Goal: Task Accomplishment & Management: Use online tool/utility

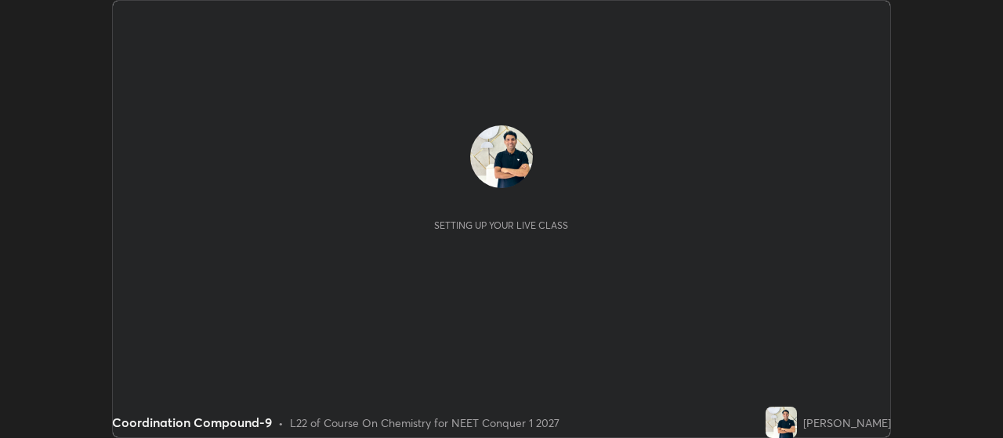
scroll to position [438, 1002]
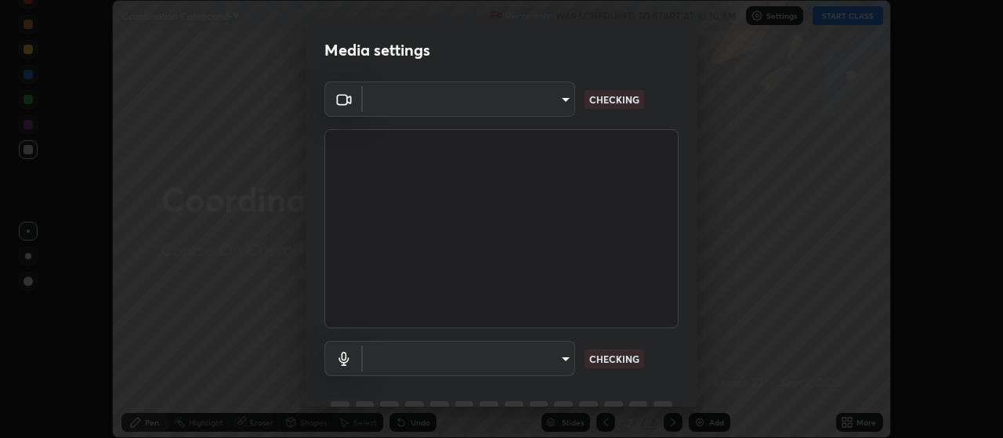
type input "239ad245bd5328b167b49cbf3f30feb4e7f1d0e334d6ef848617ddcff41c0b29"
type input "default"
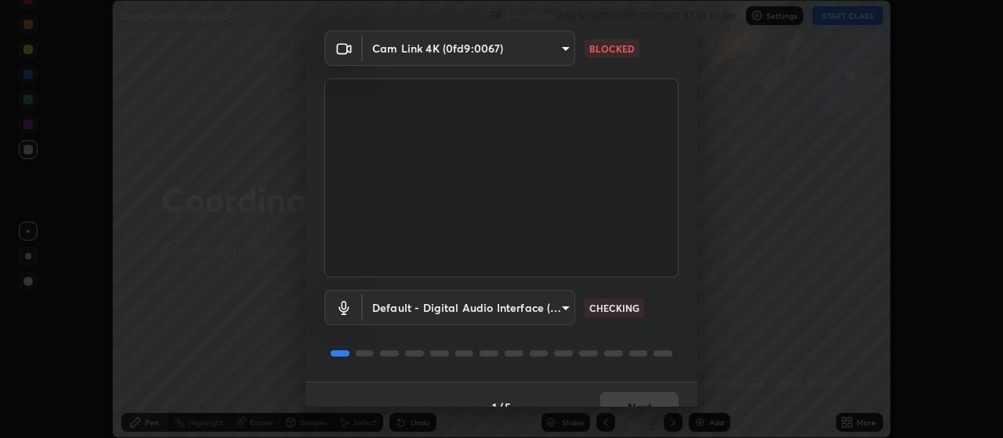
scroll to position [76, 0]
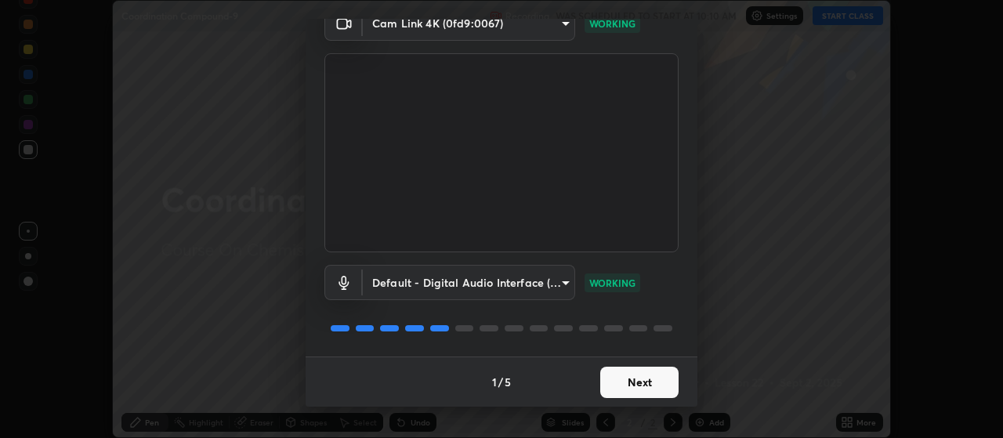
click at [643, 381] on button "Next" at bounding box center [639, 382] width 78 height 31
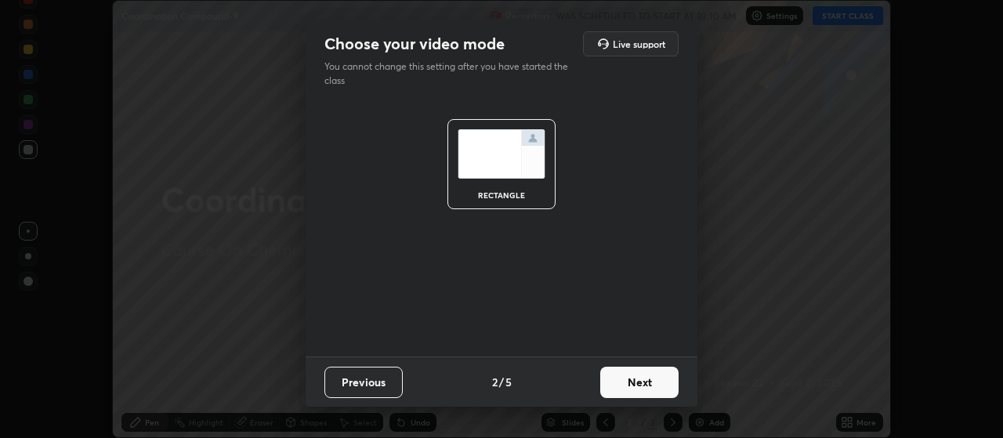
click at [653, 382] on button "Next" at bounding box center [639, 382] width 78 height 31
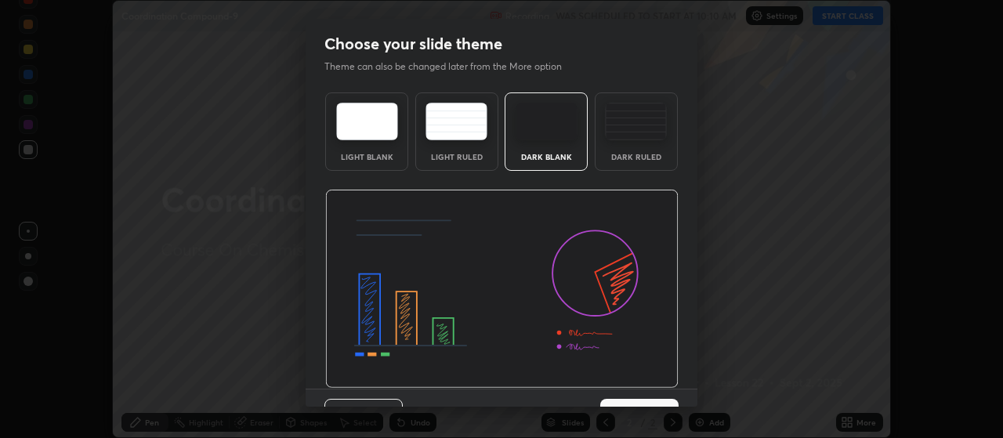
scroll to position [32, 0]
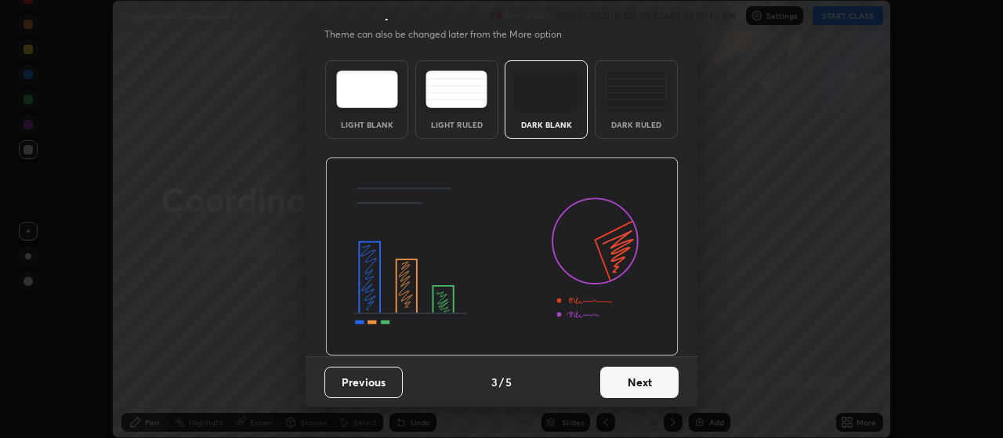
click at [651, 382] on button "Next" at bounding box center [639, 382] width 78 height 31
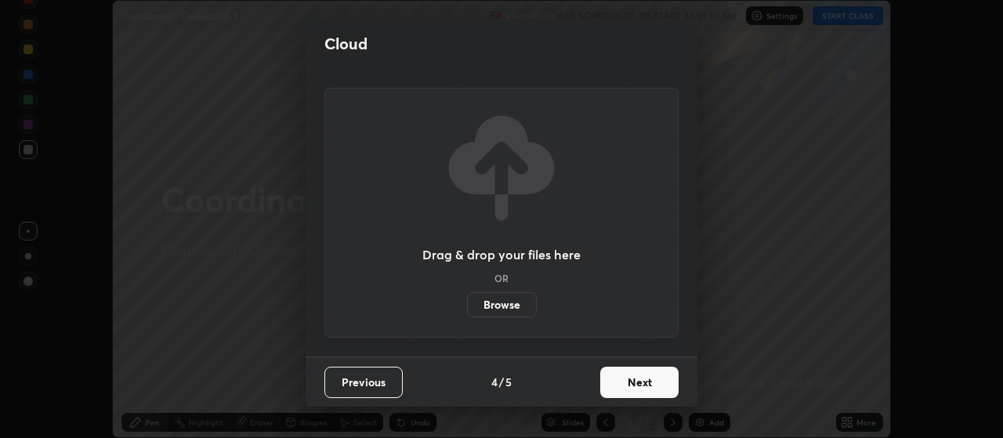
scroll to position [0, 0]
click at [657, 380] on button "Next" at bounding box center [639, 382] width 78 height 31
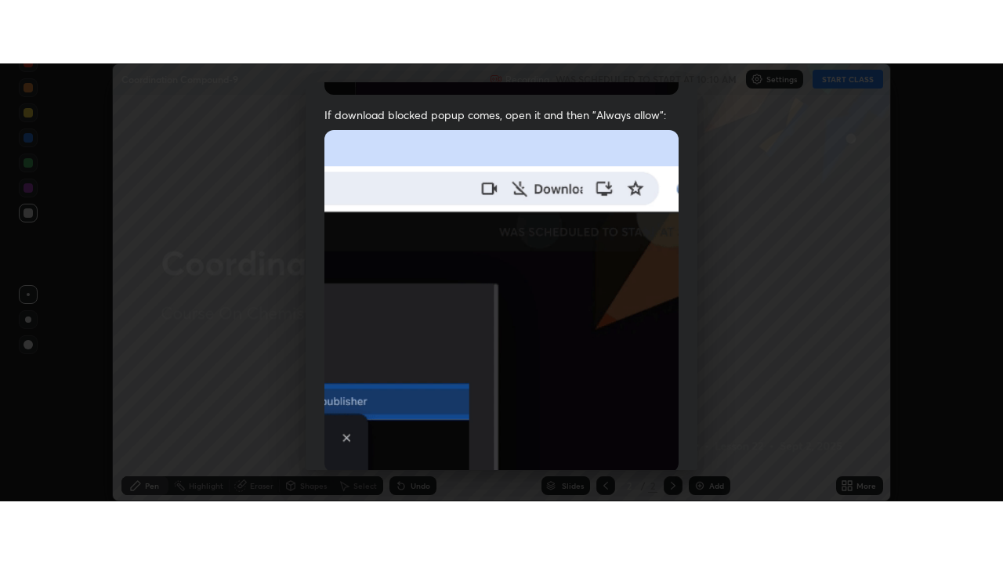
scroll to position [396, 0]
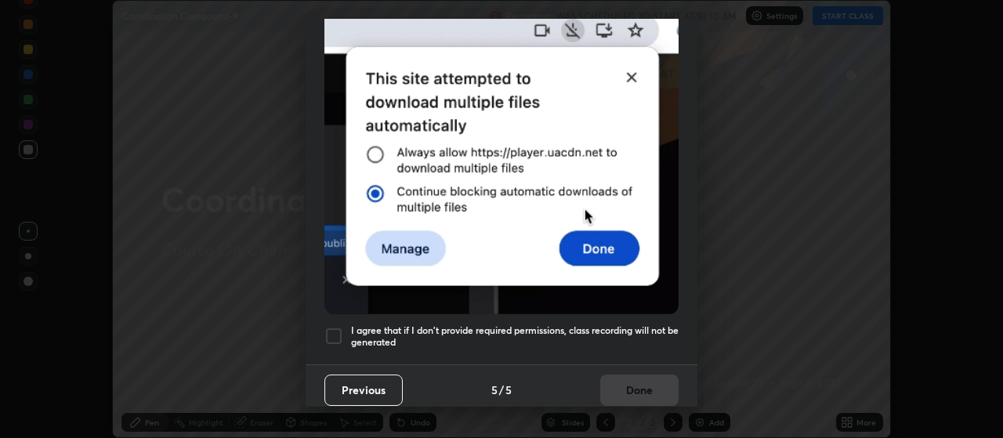
click at [745, 364] on div "Allow automatic downloads Please provide the following download permissions to …" at bounding box center [501, 219] width 1003 height 438
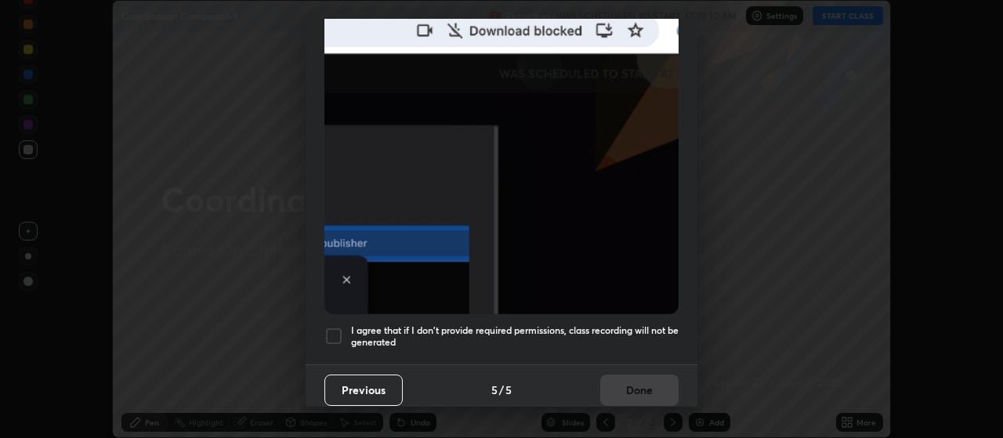
click at [646, 324] on h5 "I agree that if I don't provide required permissions, class recording will not …" at bounding box center [515, 336] width 328 height 24
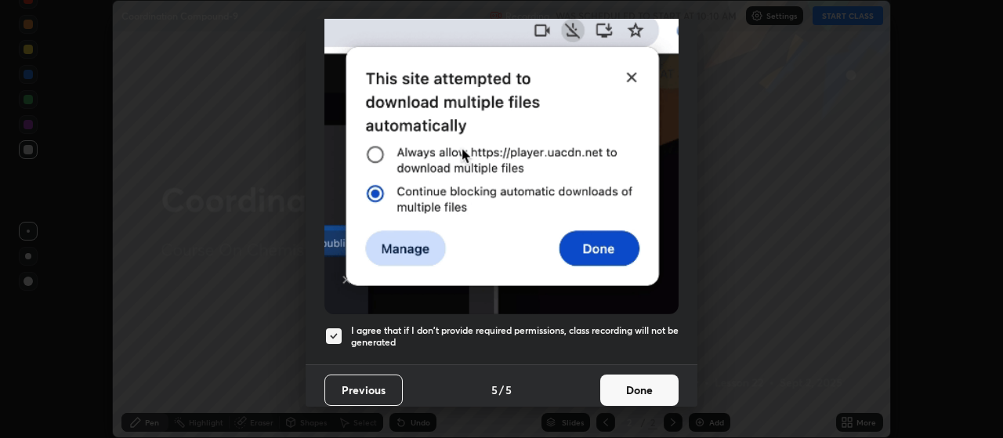
click at [646, 375] on button "Done" at bounding box center [639, 390] width 78 height 31
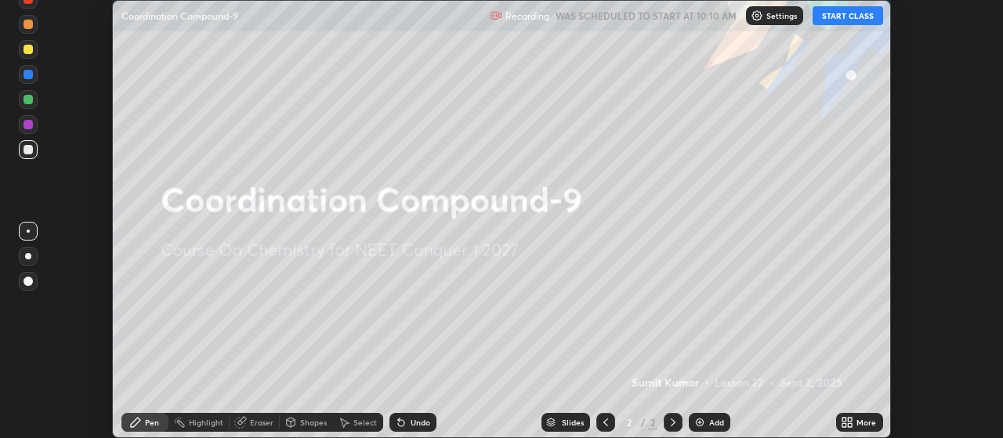
click at [849, 420] on icon at bounding box center [851, 420] width 4 height 4
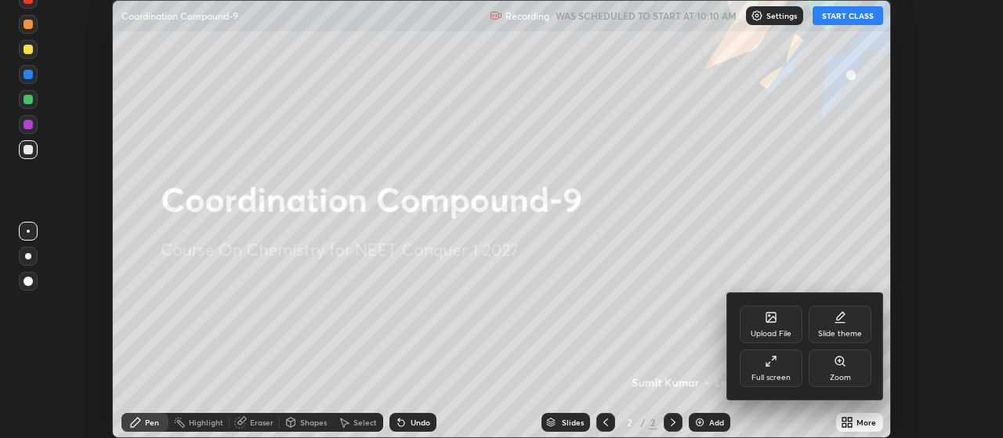
click at [780, 367] on div "Full screen" at bounding box center [771, 368] width 63 height 38
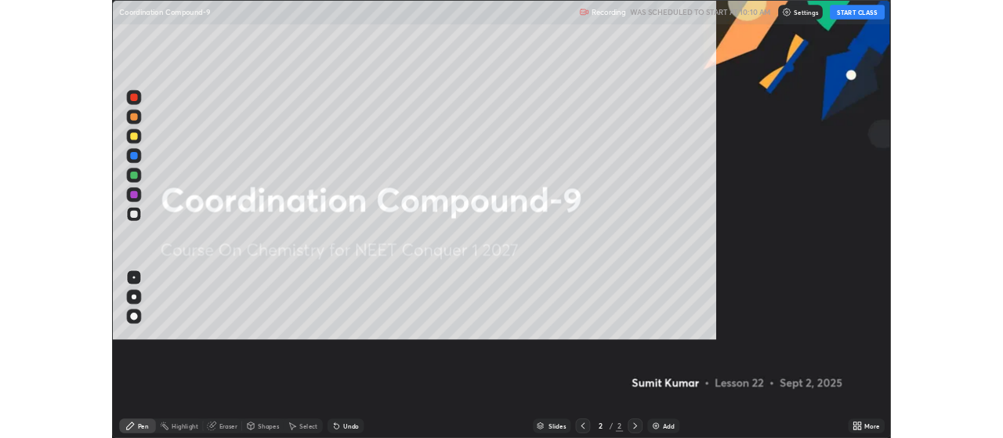
scroll to position [564, 1003]
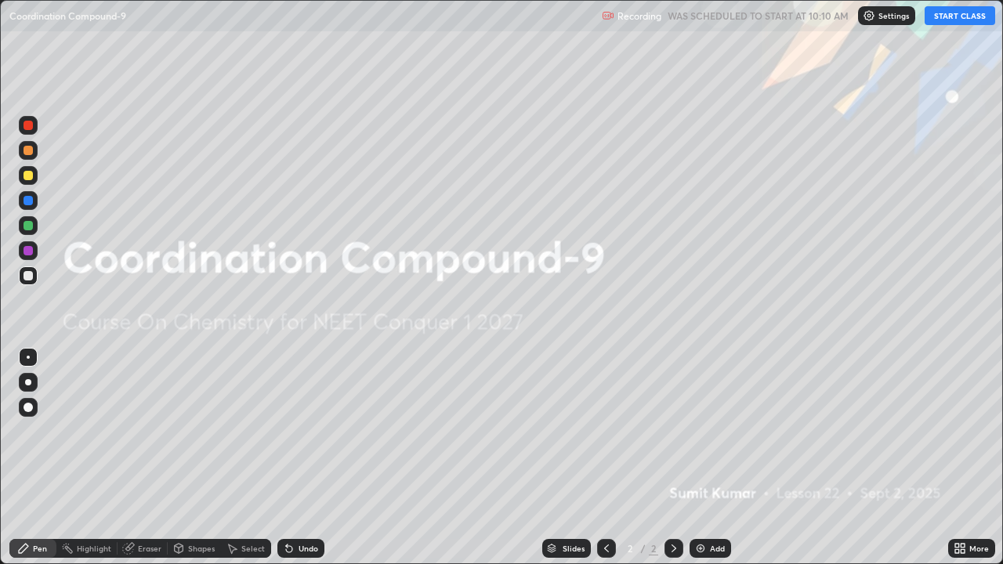
click at [949, 16] on button "START CLASS" at bounding box center [960, 15] width 71 height 19
click at [703, 437] on img at bounding box center [700, 548] width 13 height 13
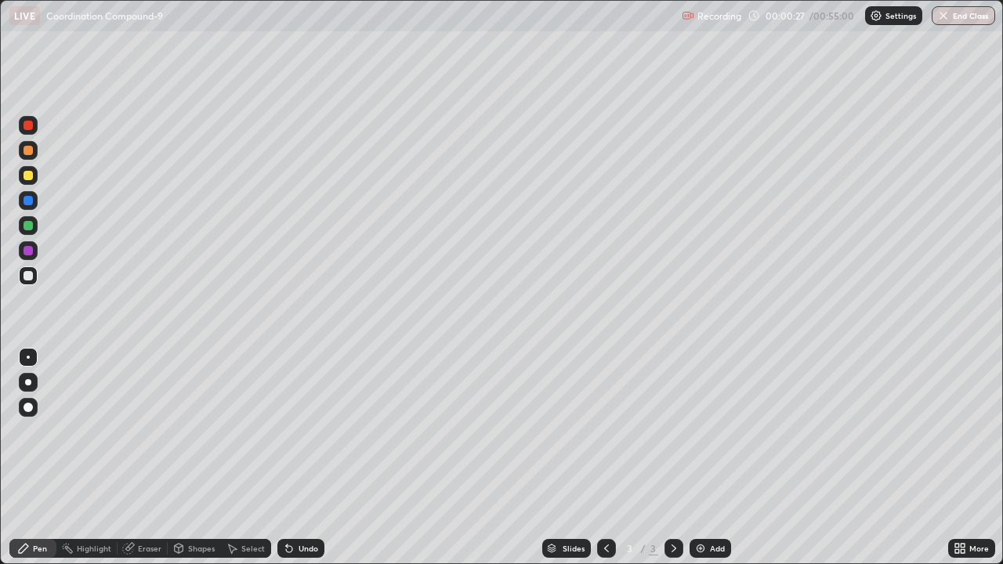
click at [140, 437] on div "Eraser" at bounding box center [150, 549] width 24 height 8
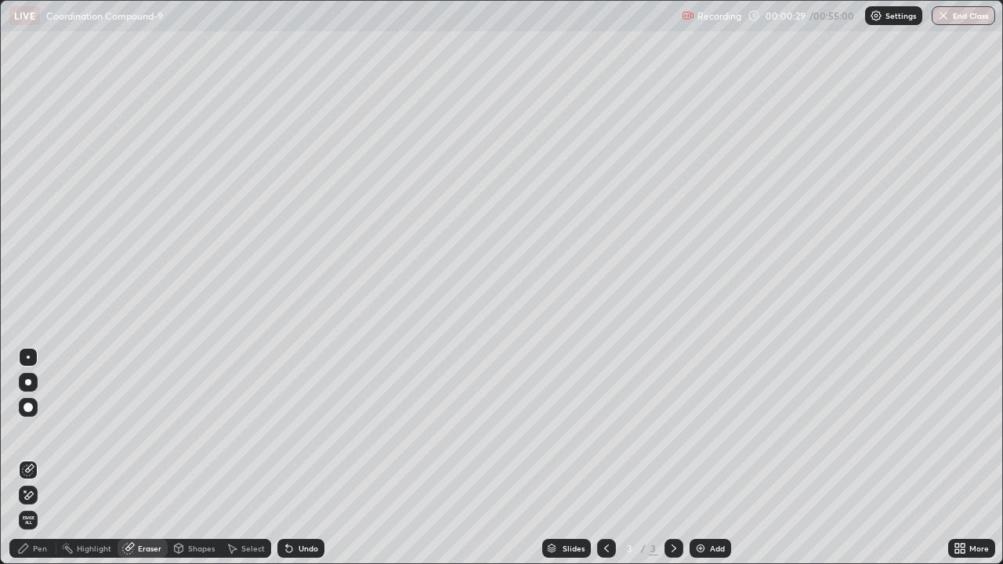
click at [34, 437] on div "Pen" at bounding box center [40, 549] width 14 height 8
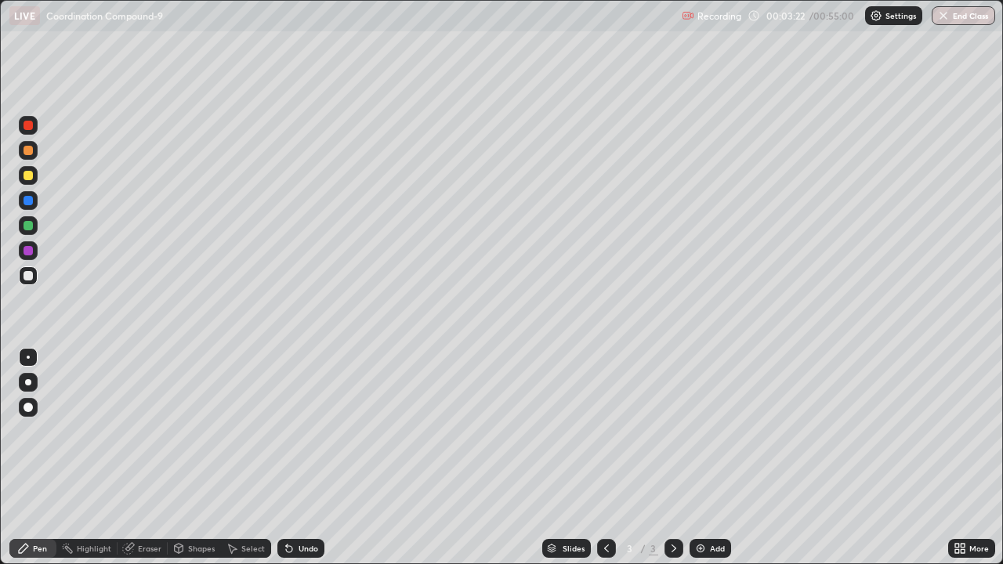
click at [702, 437] on img at bounding box center [700, 548] width 13 height 13
click at [299, 437] on div "Undo" at bounding box center [309, 549] width 20 height 8
click at [605, 437] on icon at bounding box center [606, 548] width 13 height 13
click at [672, 437] on icon at bounding box center [674, 548] width 13 height 13
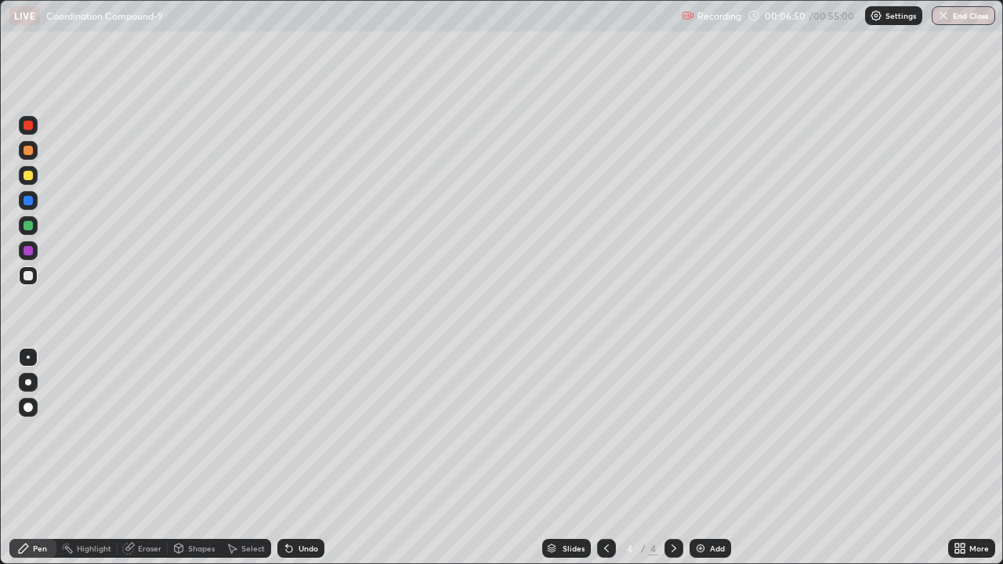
click at [295, 437] on div "Undo" at bounding box center [300, 548] width 47 height 19
click at [287, 437] on icon at bounding box center [289, 549] width 6 height 6
click at [611, 437] on div at bounding box center [606, 548] width 19 height 19
click at [672, 437] on icon at bounding box center [674, 548] width 13 height 13
click at [606, 437] on icon at bounding box center [606, 548] width 13 height 13
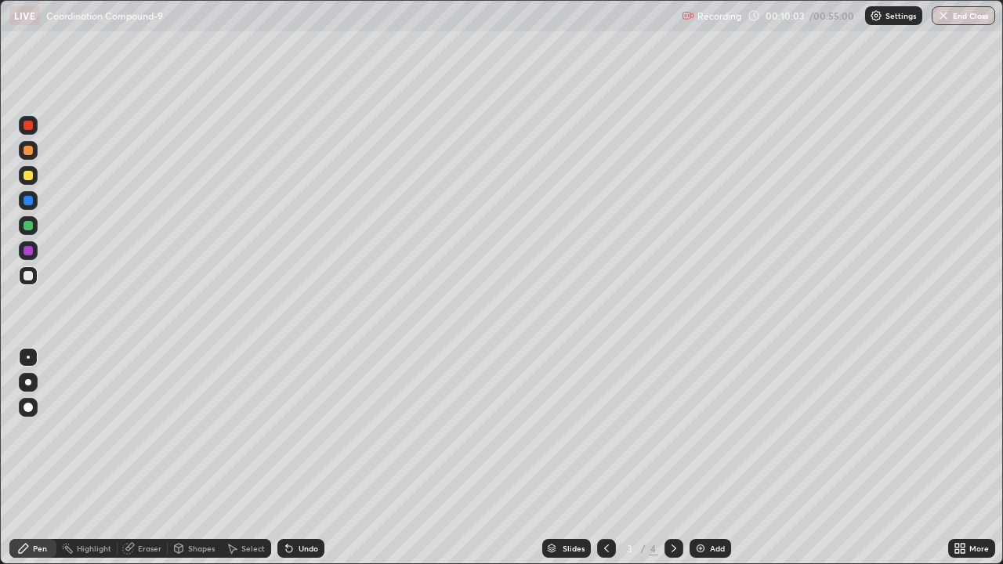
click at [309, 437] on div "Undo" at bounding box center [300, 548] width 47 height 19
click at [307, 437] on div "Undo" at bounding box center [309, 549] width 20 height 8
click at [290, 437] on icon at bounding box center [289, 548] width 13 height 13
click at [298, 437] on div "Undo" at bounding box center [300, 548] width 47 height 19
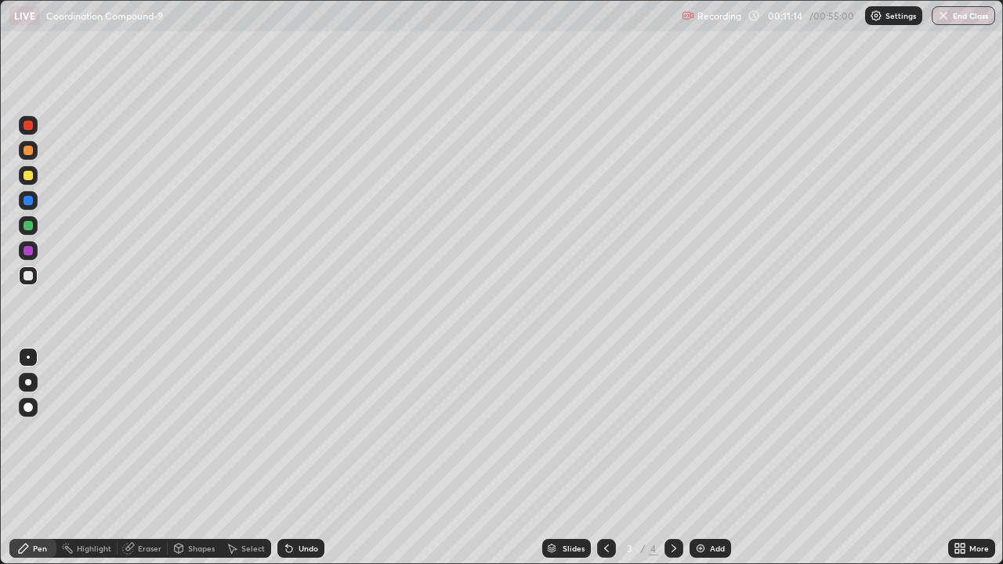
click at [146, 437] on div "Eraser" at bounding box center [150, 549] width 24 height 8
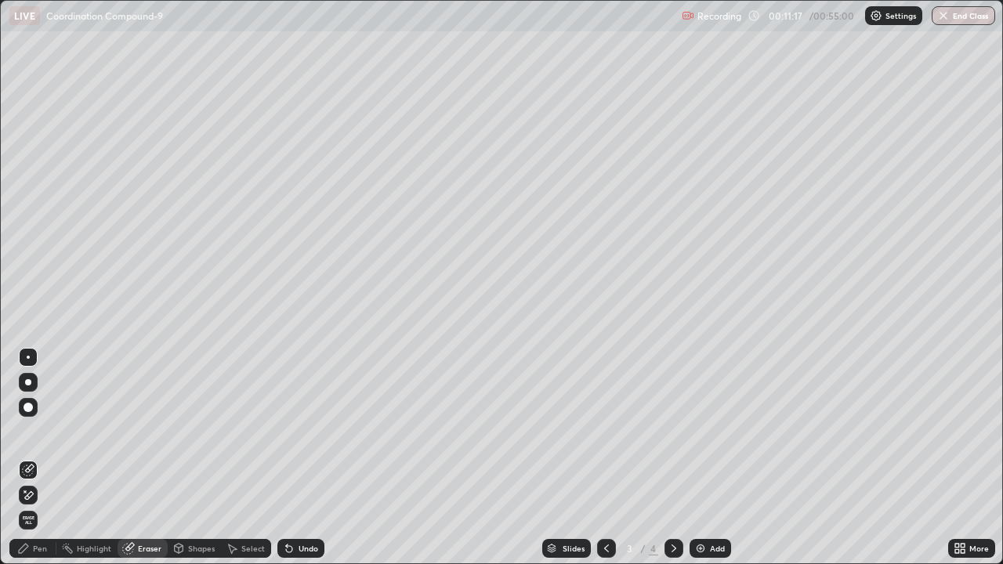
click at [43, 437] on div "Pen" at bounding box center [40, 549] width 14 height 8
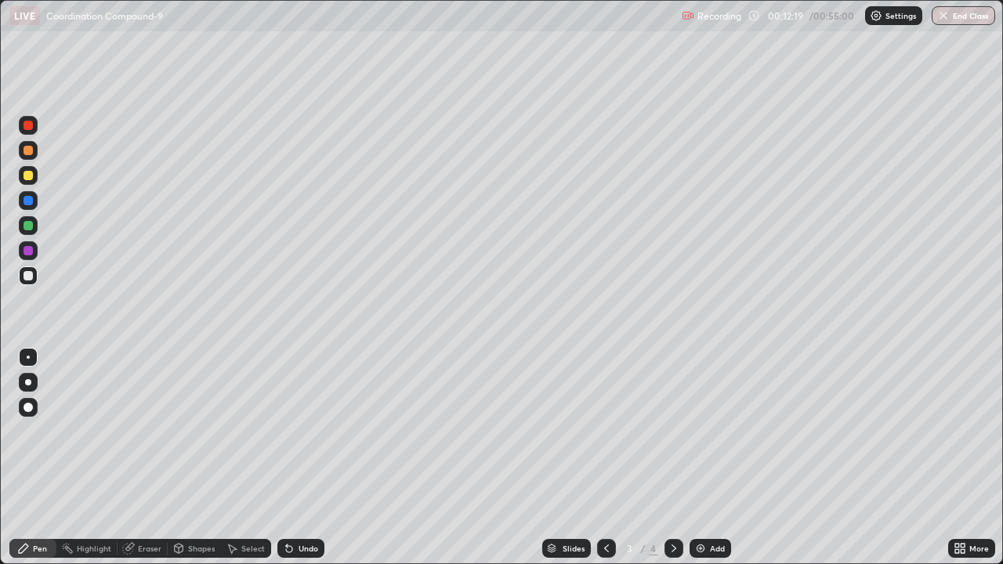
click at [130, 437] on icon at bounding box center [128, 549] width 10 height 10
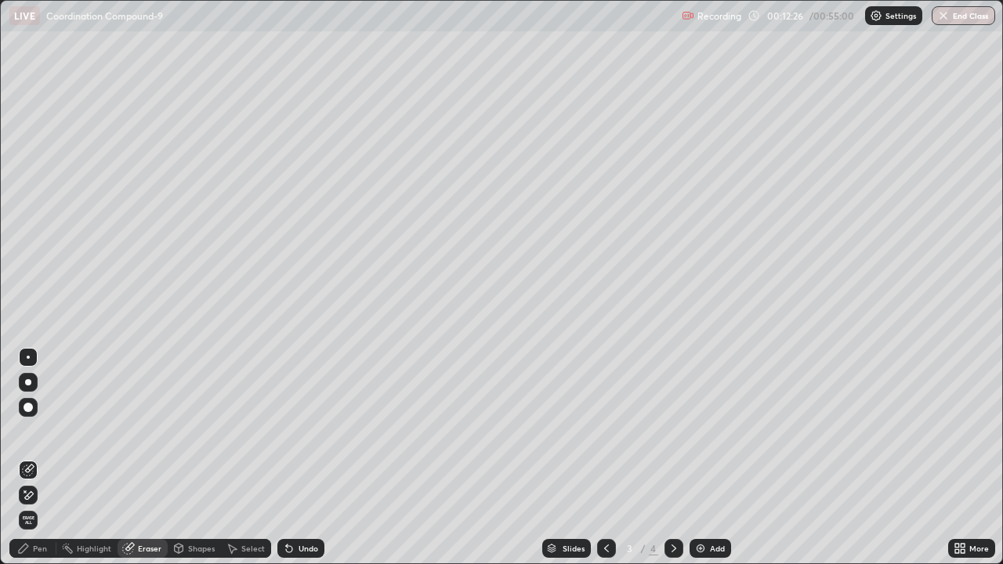
click at [46, 437] on div "Pen" at bounding box center [40, 549] width 14 height 8
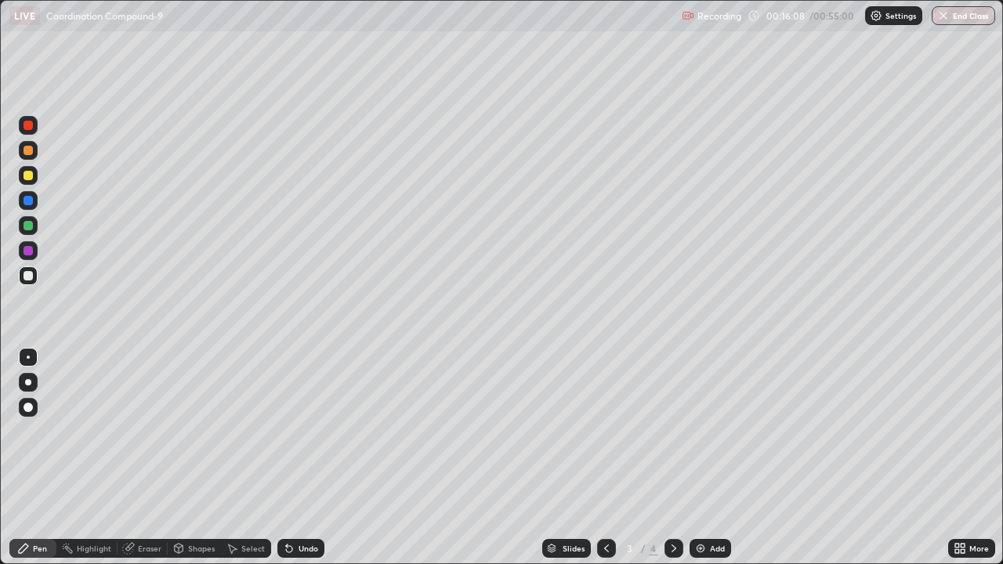
click at [697, 437] on img at bounding box center [700, 548] width 13 height 13
click at [307, 437] on div "Undo" at bounding box center [309, 549] width 20 height 8
click at [700, 437] on img at bounding box center [700, 548] width 13 height 13
click at [295, 437] on div "Undo" at bounding box center [300, 548] width 47 height 19
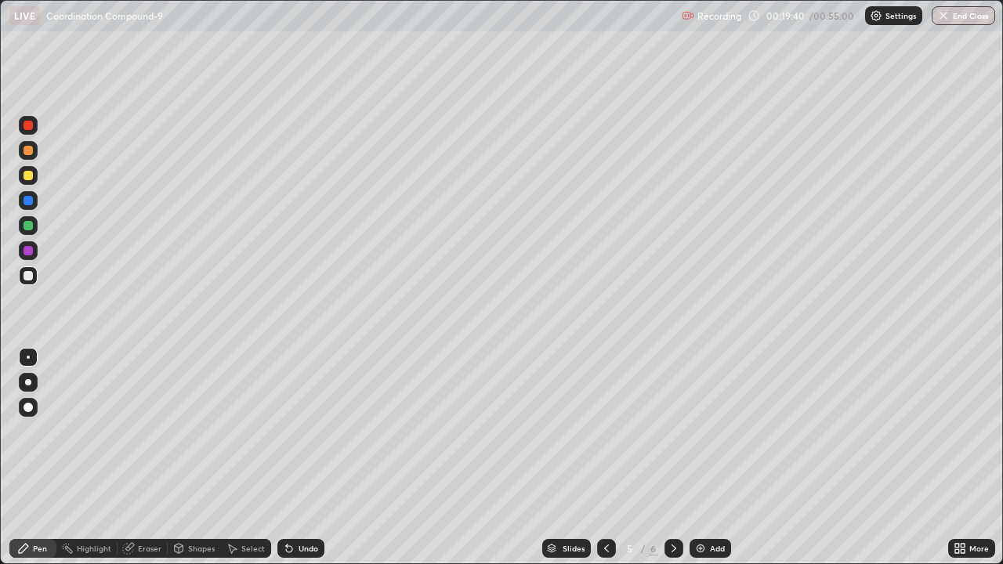
click at [303, 437] on div "Undo" at bounding box center [309, 549] width 20 height 8
click at [299, 437] on div "Undo" at bounding box center [309, 549] width 20 height 8
click at [705, 437] on div "Add" at bounding box center [711, 548] width 42 height 19
click at [677, 437] on icon at bounding box center [674, 548] width 13 height 13
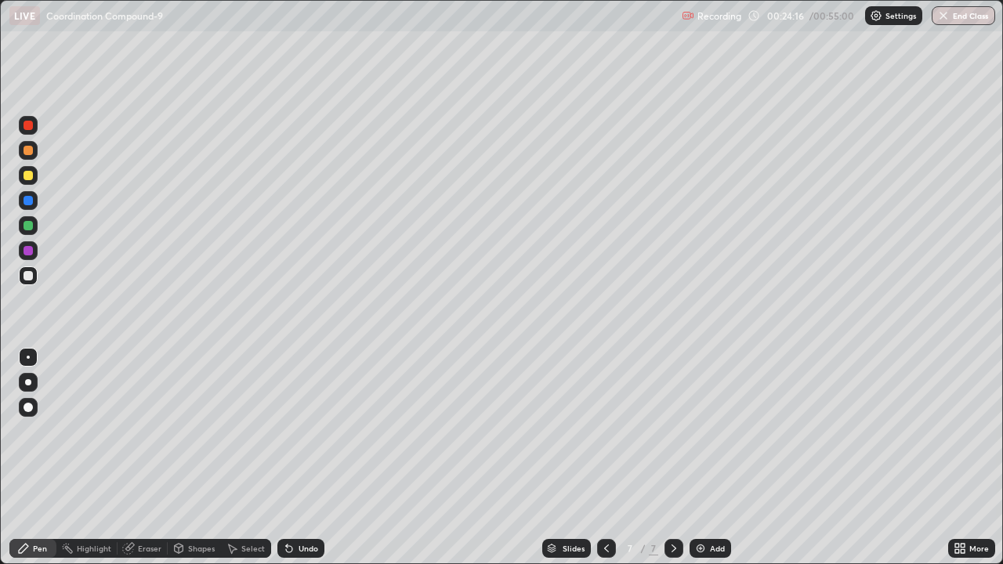
click at [702, 437] on img at bounding box center [700, 548] width 13 height 13
click at [287, 437] on icon at bounding box center [289, 549] width 6 height 6
click at [291, 437] on icon at bounding box center [289, 548] width 13 height 13
click at [310, 437] on div "Undo" at bounding box center [300, 548] width 47 height 19
click at [317, 437] on div "Undo" at bounding box center [300, 548] width 47 height 19
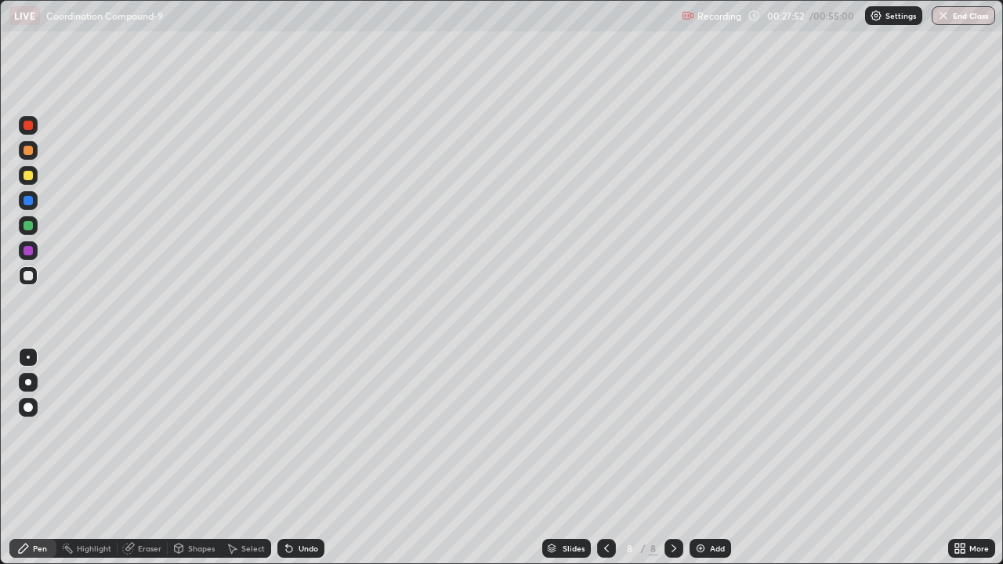
click at [304, 437] on div "Undo" at bounding box center [309, 549] width 20 height 8
click at [308, 437] on div "Undo" at bounding box center [309, 549] width 20 height 8
click at [310, 437] on div "Undo" at bounding box center [309, 549] width 20 height 8
click at [308, 437] on div "Undo" at bounding box center [309, 549] width 20 height 8
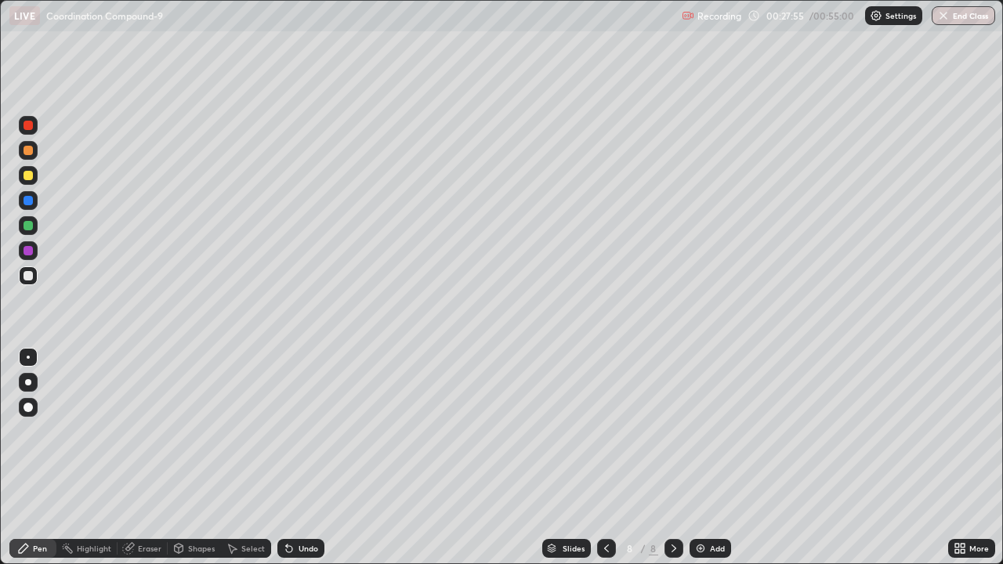
click at [310, 437] on div "Undo" at bounding box center [300, 548] width 47 height 19
click at [313, 437] on div "Undo" at bounding box center [300, 548] width 47 height 19
click at [315, 437] on div "Undo" at bounding box center [300, 548] width 47 height 19
click at [306, 437] on div "Undo" at bounding box center [309, 549] width 20 height 8
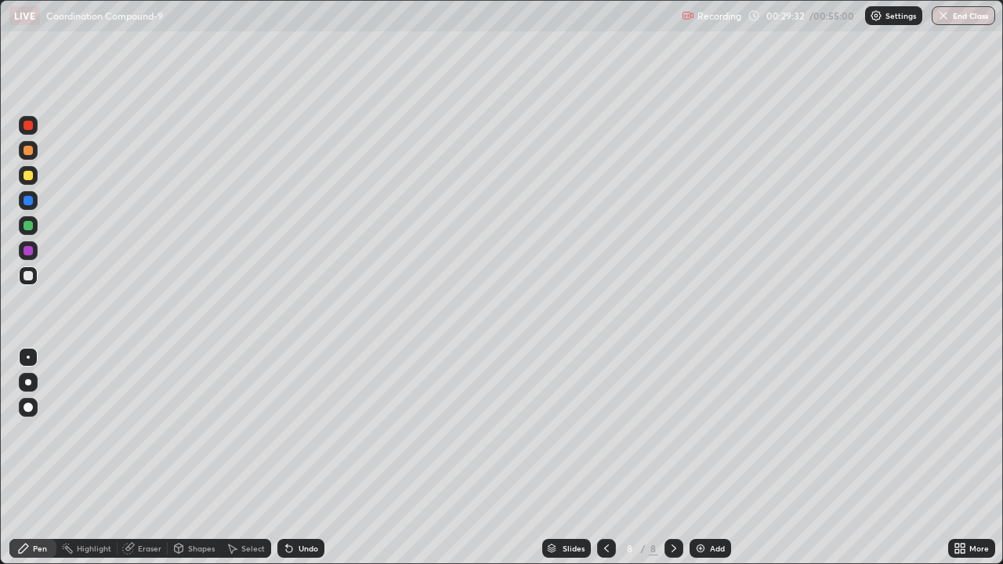
click at [303, 437] on div "Undo" at bounding box center [309, 549] width 20 height 8
click at [303, 437] on div "Undo" at bounding box center [300, 548] width 47 height 19
click at [318, 437] on div "Undo" at bounding box center [300, 548] width 47 height 19
click at [320, 437] on div "Undo" at bounding box center [300, 548] width 47 height 19
click at [317, 437] on div "Undo" at bounding box center [300, 548] width 47 height 19
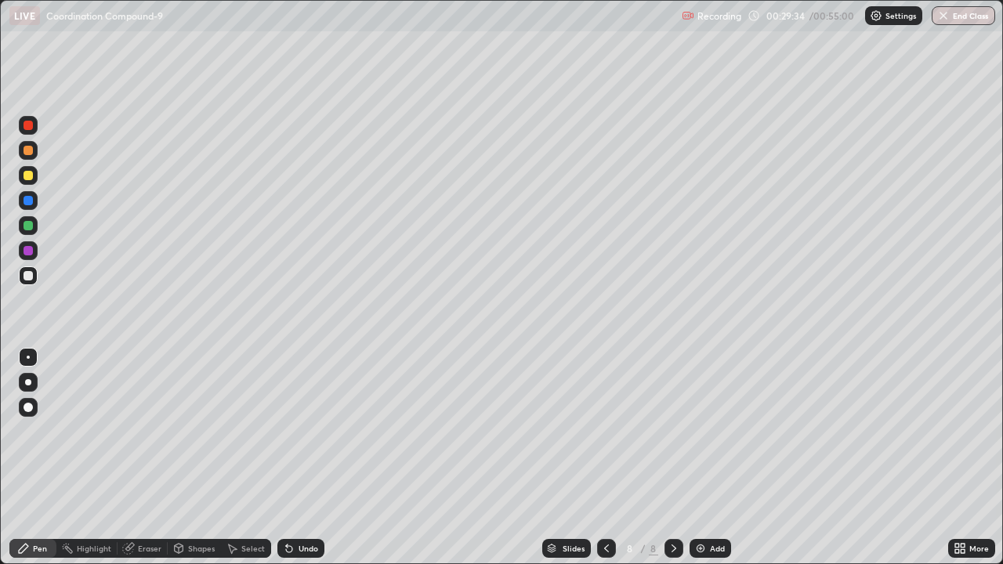
click at [312, 437] on div "Undo" at bounding box center [309, 549] width 20 height 8
click at [317, 437] on div "Undo" at bounding box center [300, 548] width 47 height 19
click at [287, 437] on div "Undo" at bounding box center [300, 548] width 47 height 19
click at [699, 437] on img at bounding box center [700, 548] width 13 height 13
click at [299, 437] on div "Undo" at bounding box center [309, 549] width 20 height 8
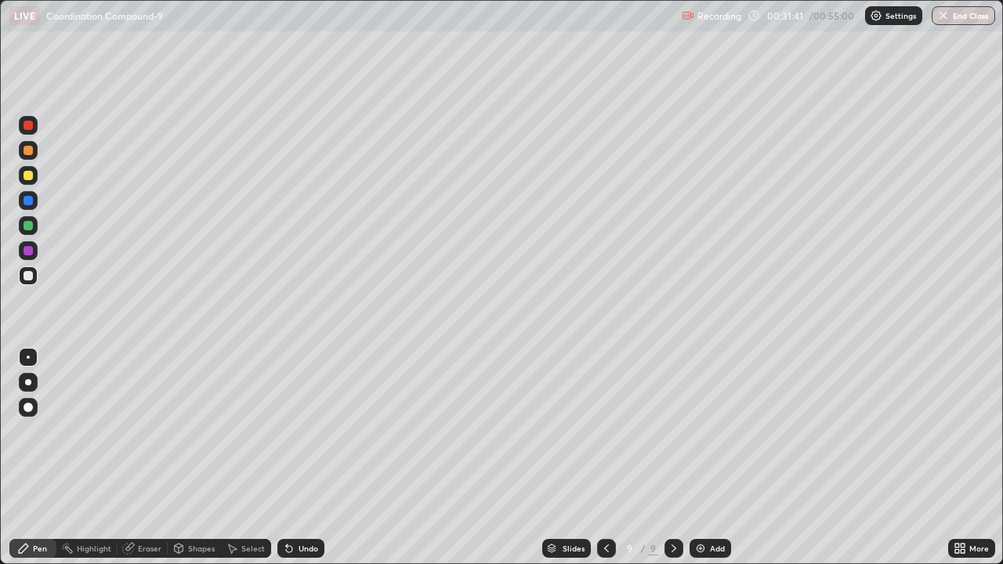
click at [299, 437] on div "Undo" at bounding box center [309, 549] width 20 height 8
click at [302, 437] on div "Undo" at bounding box center [300, 548] width 47 height 19
click at [304, 437] on div "Undo" at bounding box center [309, 549] width 20 height 8
click at [298, 437] on div "Undo" at bounding box center [300, 548] width 47 height 19
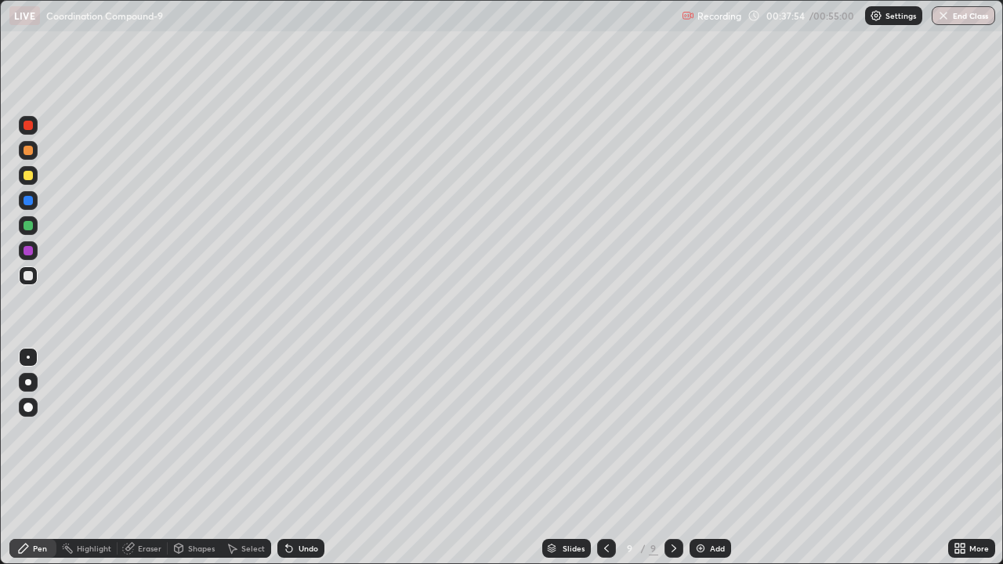
click at [701, 437] on img at bounding box center [700, 548] width 13 height 13
click at [295, 437] on div "Undo" at bounding box center [300, 548] width 47 height 19
click at [306, 437] on div "Undo" at bounding box center [309, 549] width 20 height 8
click at [698, 437] on img at bounding box center [700, 548] width 13 height 13
click at [287, 437] on icon at bounding box center [289, 549] width 6 height 6
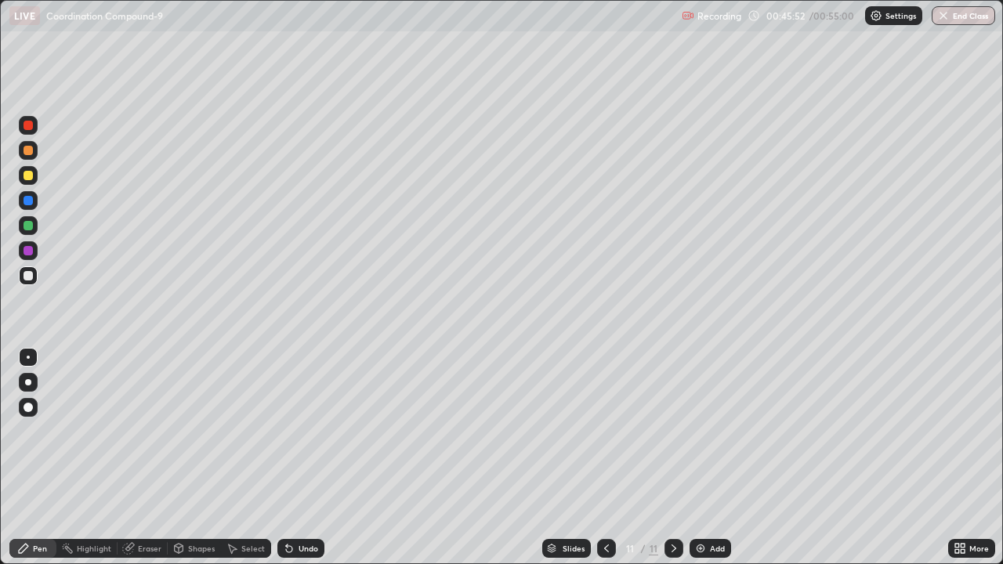
click at [286, 437] on icon at bounding box center [289, 549] width 6 height 6
click at [308, 437] on div "Undo" at bounding box center [309, 549] width 20 height 8
click at [300, 437] on div "Undo" at bounding box center [309, 549] width 20 height 8
click at [299, 437] on div "Undo" at bounding box center [309, 549] width 20 height 8
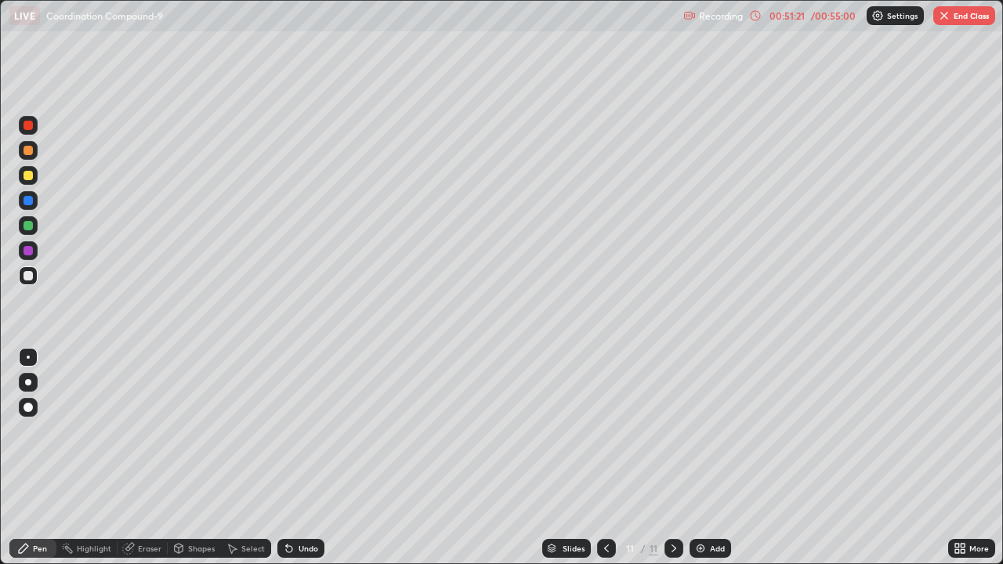
click at [803, 18] on div "00:51:21" at bounding box center [787, 15] width 44 height 9
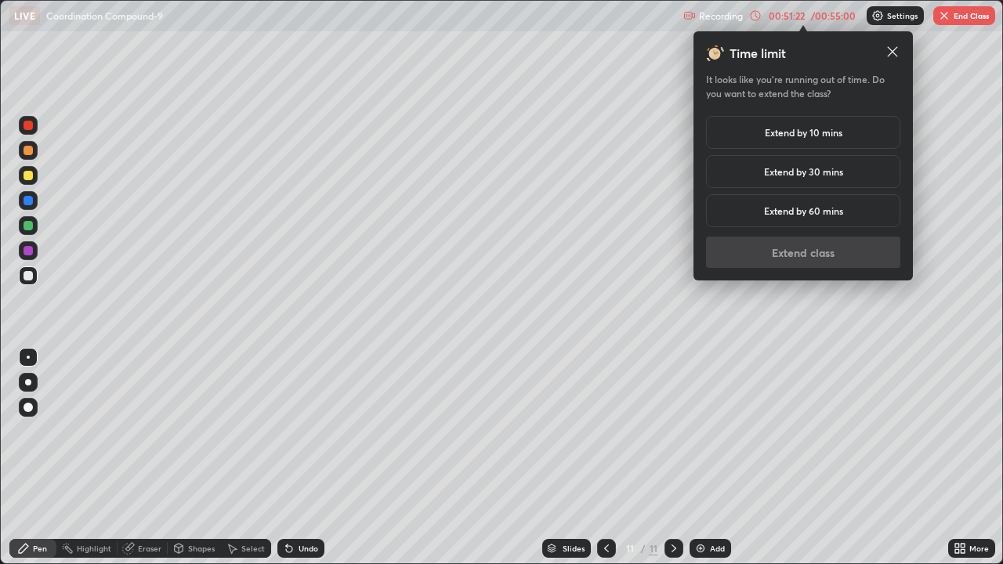
click at [816, 134] on h5 "Extend by 10 mins" at bounding box center [804, 132] width 78 height 14
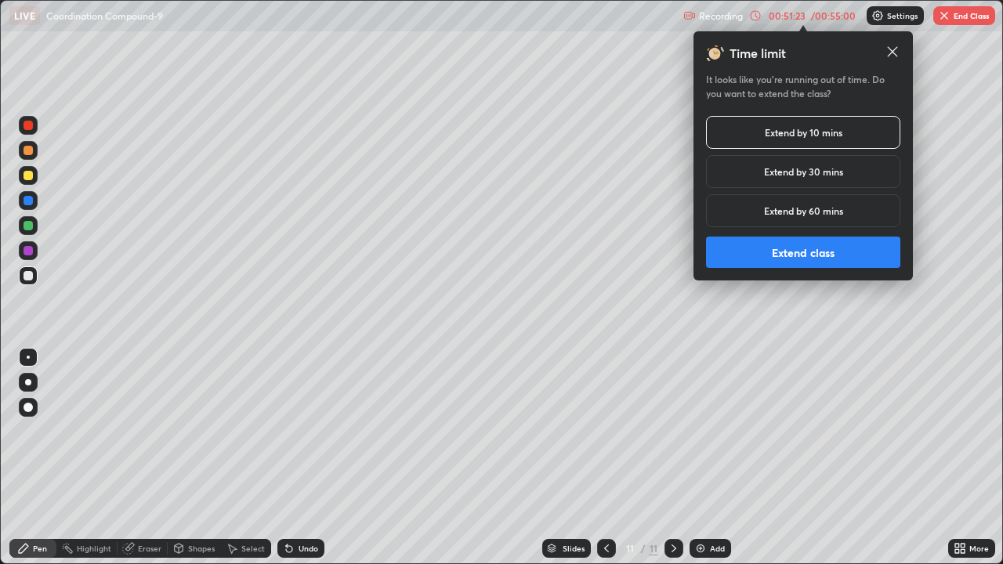
click at [865, 255] on button "Extend class" at bounding box center [803, 252] width 194 height 31
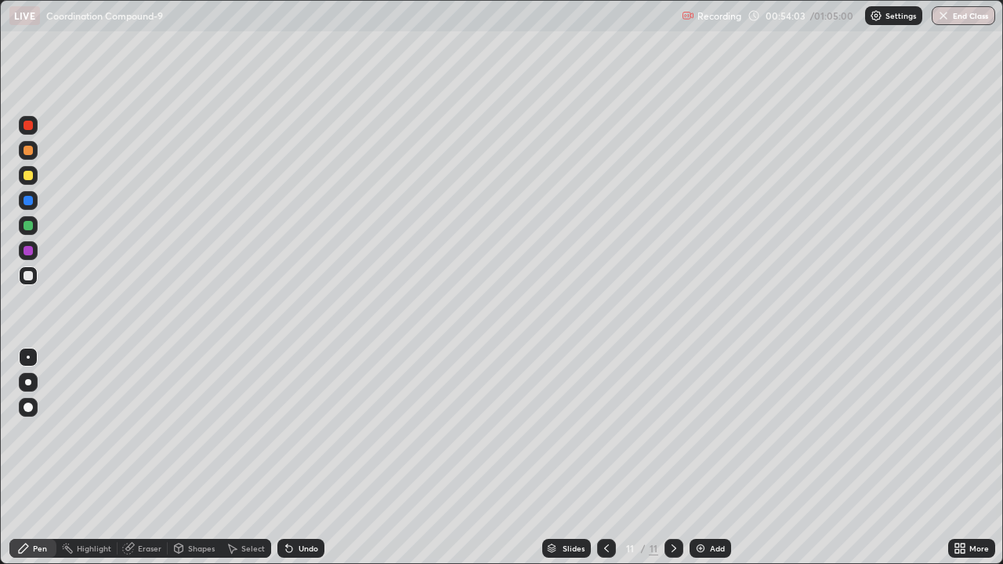
click at [132, 437] on icon at bounding box center [128, 549] width 10 height 10
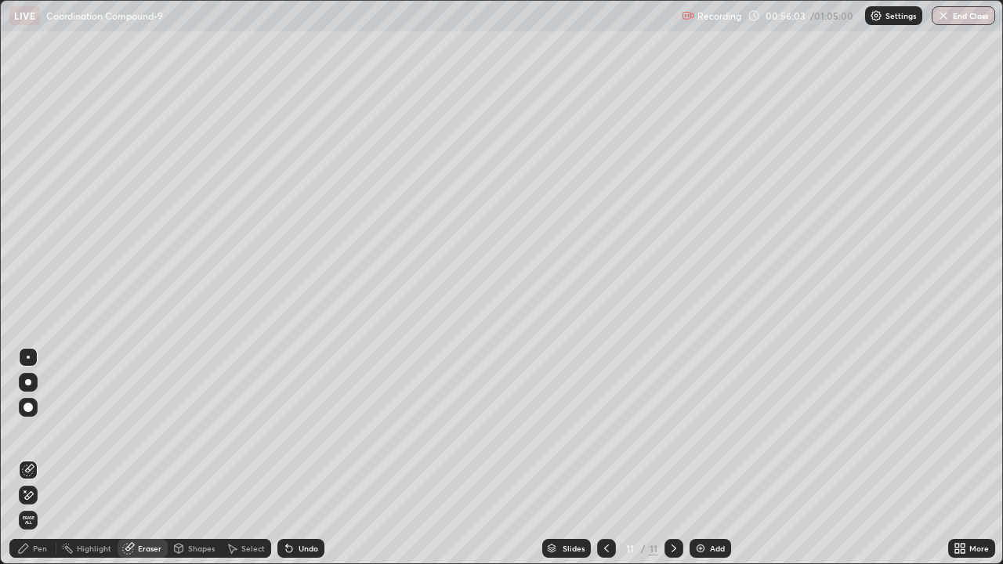
click at [33, 437] on div "Pen" at bounding box center [40, 549] width 14 height 8
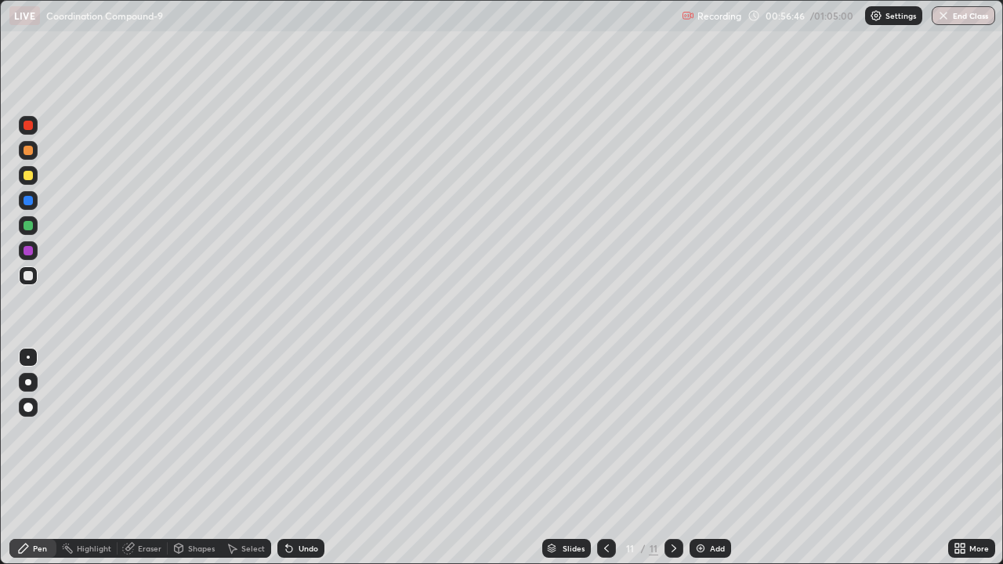
click at [700, 437] on img at bounding box center [700, 548] width 13 height 13
click at [299, 437] on div "Undo" at bounding box center [309, 549] width 20 height 8
click at [287, 437] on icon at bounding box center [289, 549] width 6 height 6
click at [294, 437] on div "Undo" at bounding box center [300, 548] width 47 height 19
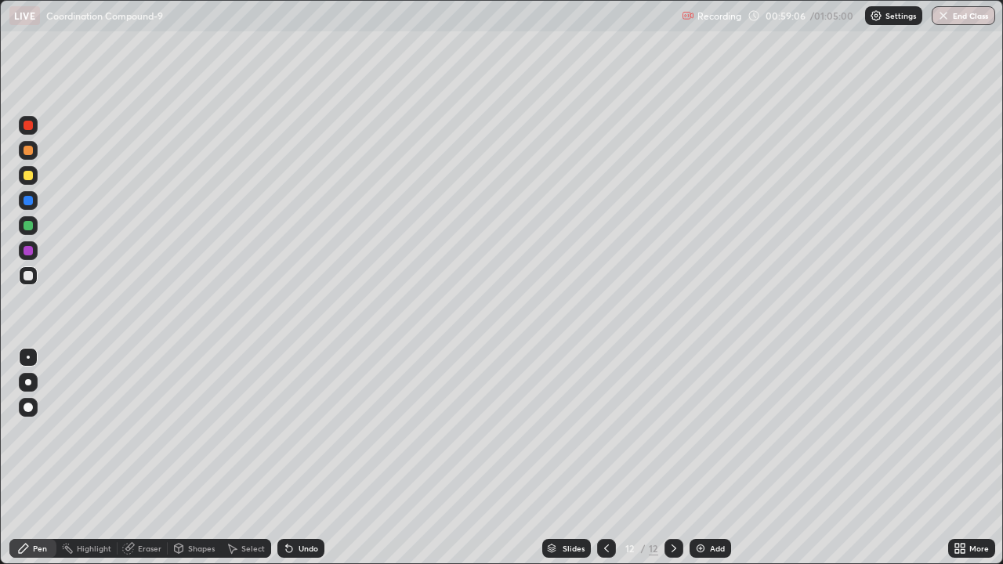
click at [287, 437] on div "Undo" at bounding box center [300, 548] width 47 height 19
click at [283, 437] on div "Undo" at bounding box center [300, 548] width 47 height 19
click at [282, 437] on div "Undo" at bounding box center [300, 548] width 47 height 19
click at [281, 437] on div "Undo" at bounding box center [300, 548] width 47 height 19
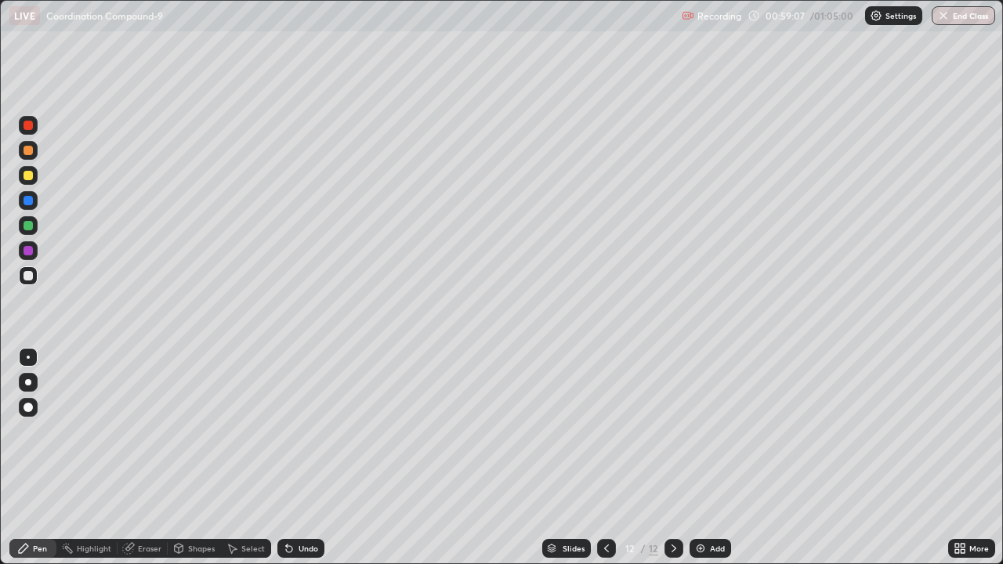
click at [281, 437] on div "Undo" at bounding box center [300, 548] width 47 height 19
click at [283, 437] on icon at bounding box center [289, 548] width 13 height 13
click at [302, 437] on div "Undo" at bounding box center [309, 549] width 20 height 8
click at [304, 437] on div "Undo" at bounding box center [309, 549] width 20 height 8
click at [309, 437] on div "Undo" at bounding box center [309, 549] width 20 height 8
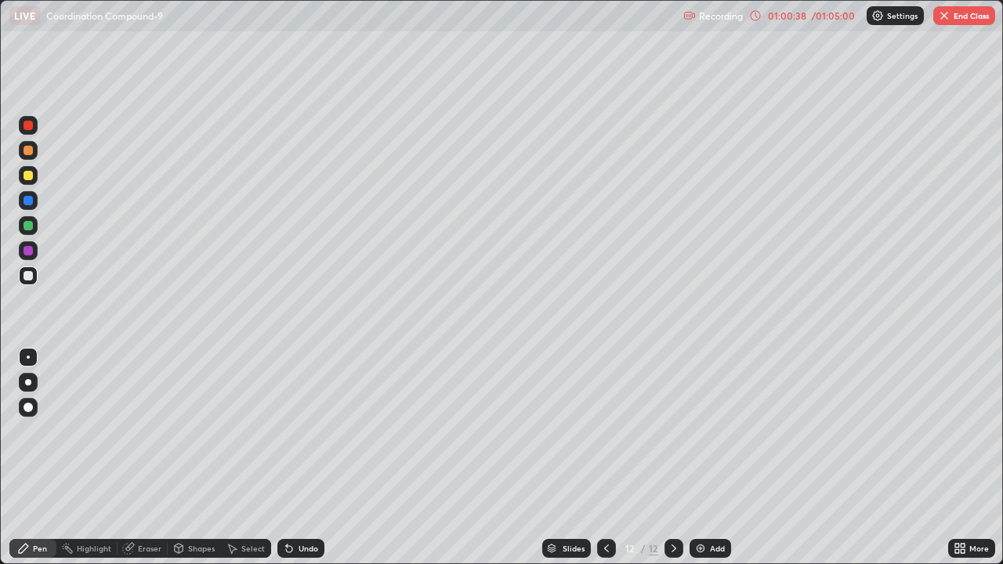
click at [950, 14] on button "End Class" at bounding box center [964, 15] width 62 height 19
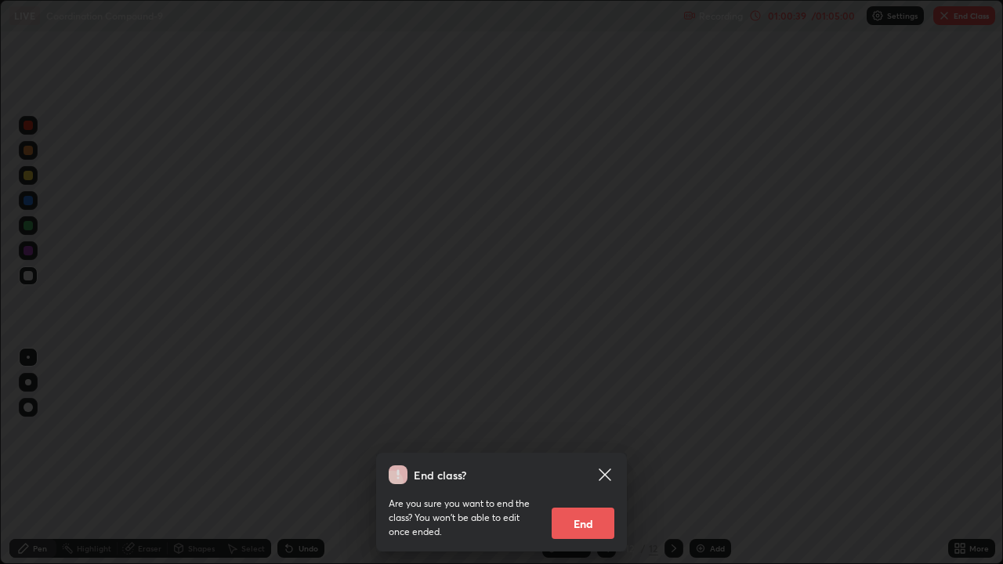
click at [592, 437] on button "End" at bounding box center [583, 523] width 63 height 31
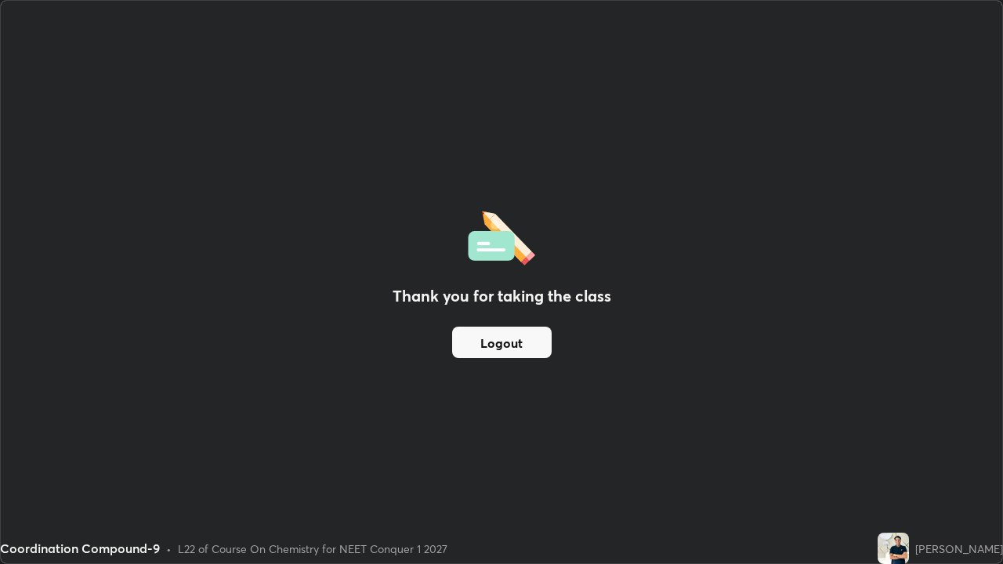
click at [642, 411] on div "Thank you for taking the class Logout" at bounding box center [501, 282] width 1001 height 563
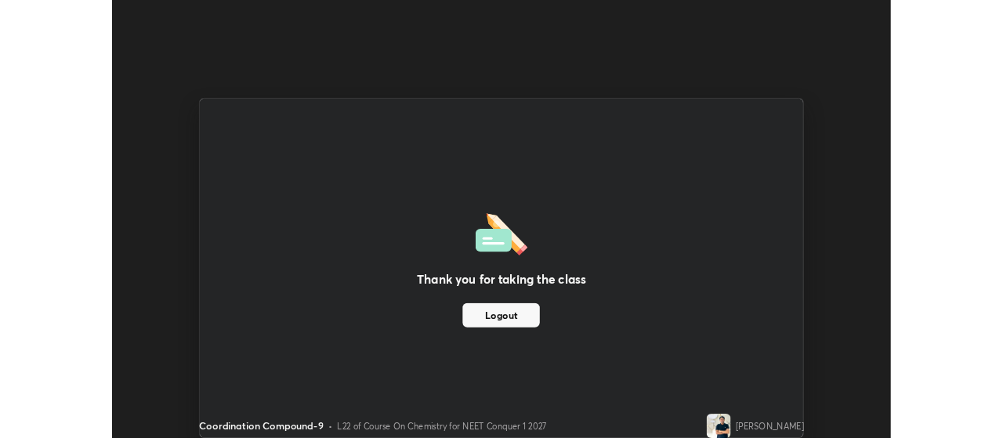
scroll to position [77916, 77351]
